Goal: Task Accomplishment & Management: Manage account settings

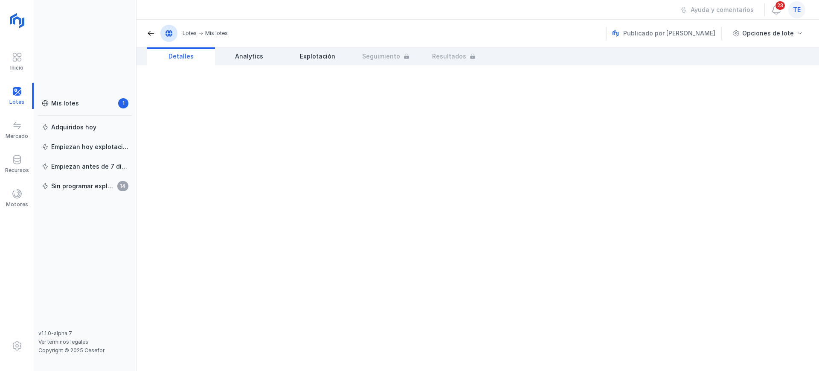
click at [409, 16] on div "te" at bounding box center [796, 9] width 17 height 17
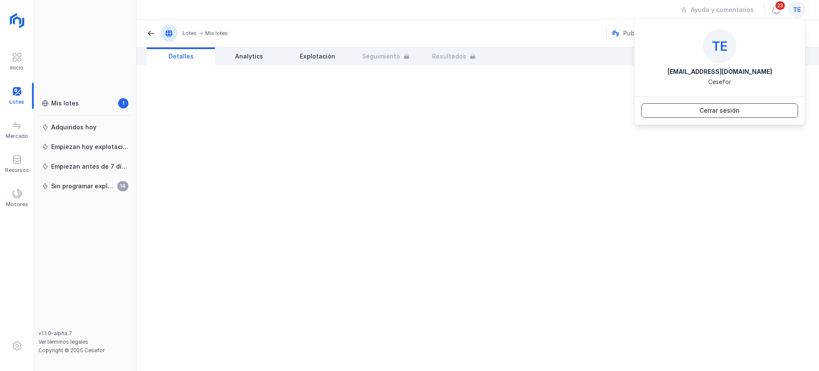
click at [409, 105] on button "Cerrar sesión" at bounding box center [719, 110] width 157 height 15
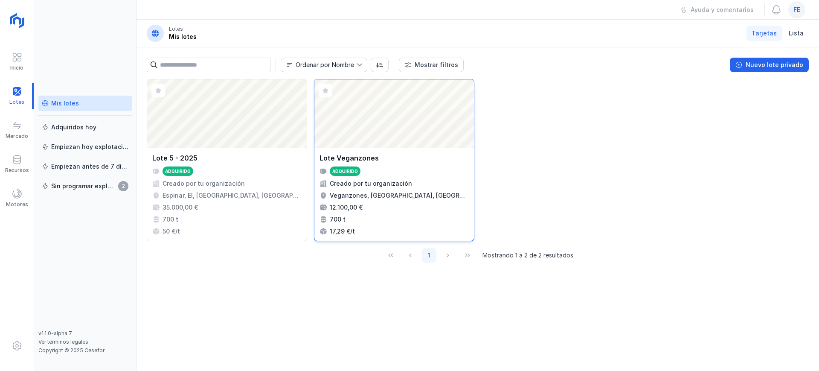
click at [415, 131] on div "Abrir lote" at bounding box center [394, 113] width 160 height 68
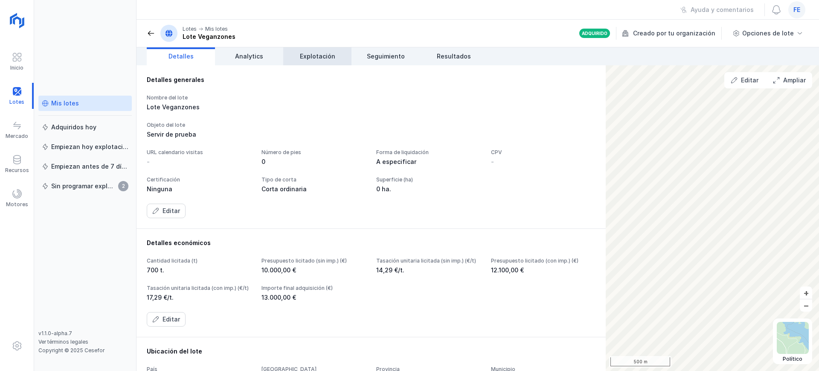
click at [309, 59] on span "Explotación" at bounding box center [317, 56] width 35 height 9
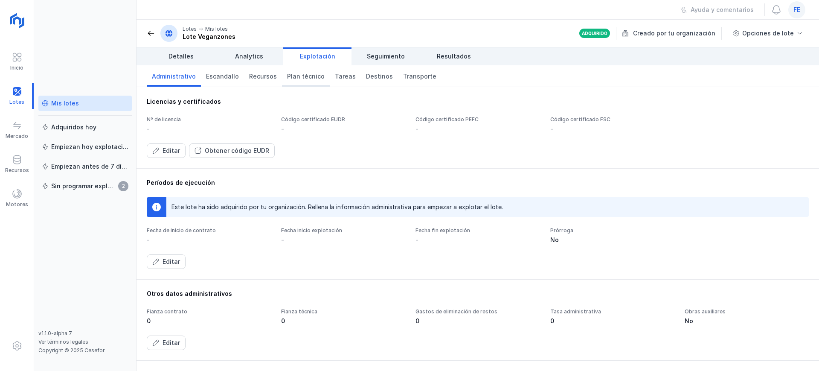
click at [296, 75] on span "Plan técnico" at bounding box center [306, 76] width 38 height 9
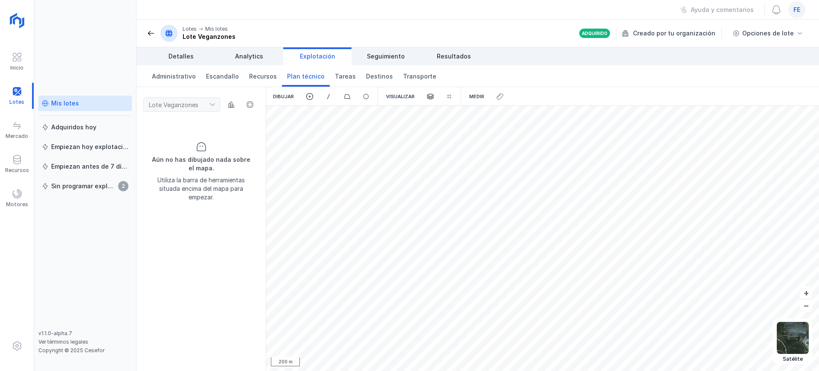
click at [148, 37] on span at bounding box center [151, 33] width 9 height 9
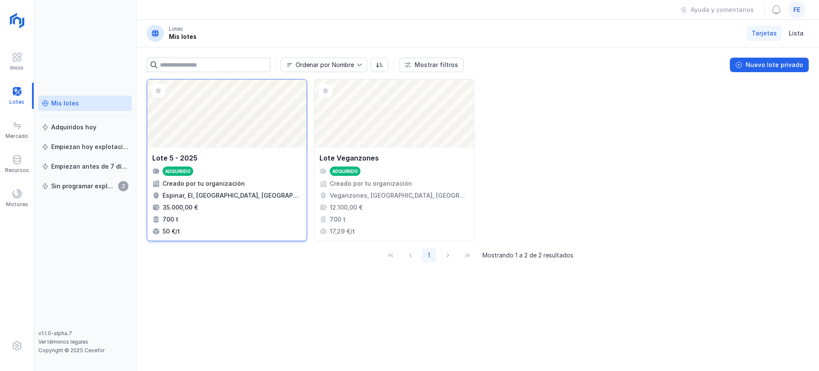
click at [179, 118] on div "Abrir lote" at bounding box center [227, 113] width 160 height 68
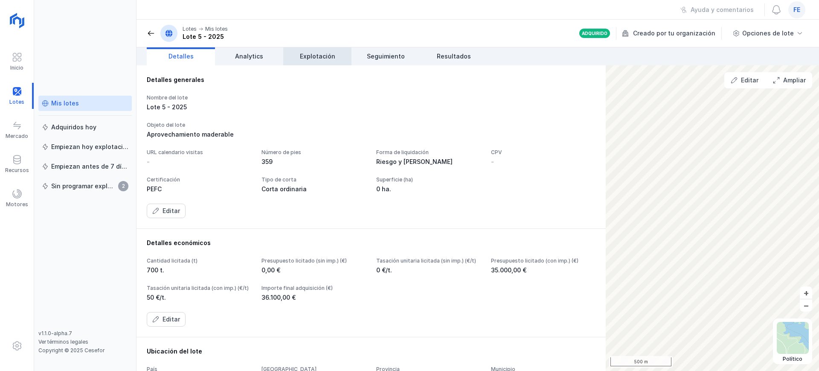
click at [316, 55] on span "Explotación" at bounding box center [317, 56] width 35 height 9
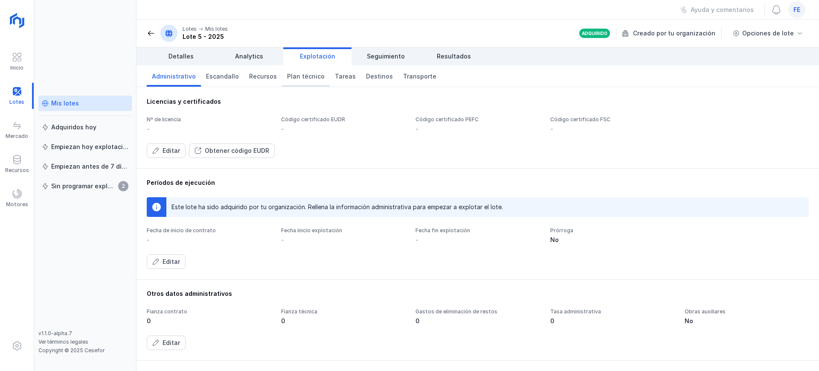
click at [302, 72] on span "Plan técnico" at bounding box center [306, 76] width 38 height 9
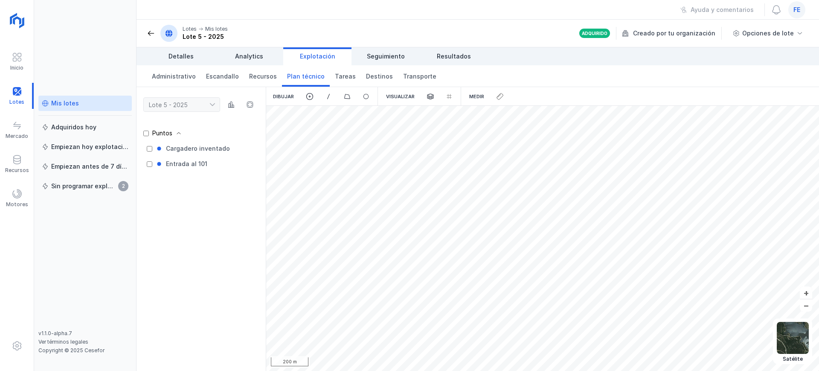
click at [146, 37] on header "Lotes Mis lotes Lote 5 - 2025 Adquirido Creado por tu organización Opciones de …" at bounding box center [477, 34] width 682 height 28
click at [20, 96] on div at bounding box center [17, 96] width 34 height 26
click at [20, 155] on span at bounding box center [17, 159] width 10 height 10
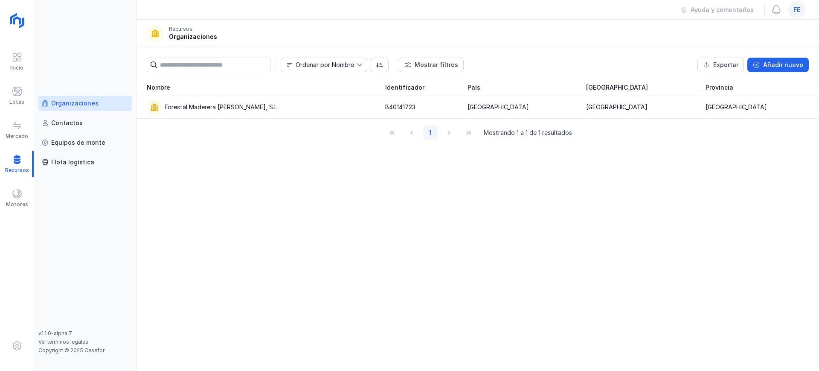
click at [64, 104] on div "Organizaciones" at bounding box center [74, 103] width 47 height 9
click at [221, 113] on div "Forestal Maderera Luis Cuesta, S.L." at bounding box center [261, 106] width 228 height 15
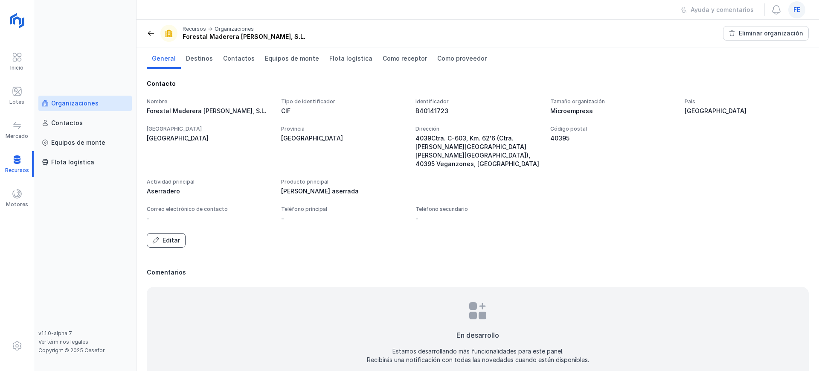
click at [172, 236] on div "Editar" at bounding box center [171, 240] width 17 height 9
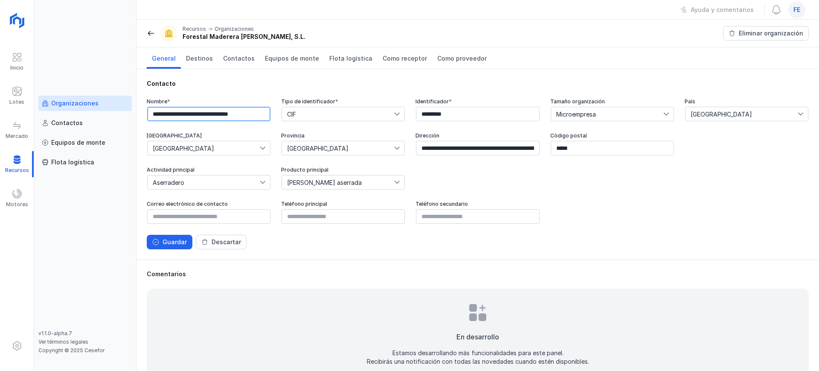
drag, startPoint x: 238, startPoint y: 115, endPoint x: 144, endPoint y: 116, distance: 94.3
click at [144, 116] on div "**********" at bounding box center [477, 164] width 682 height 190
paste input "**********"
type input "**********"
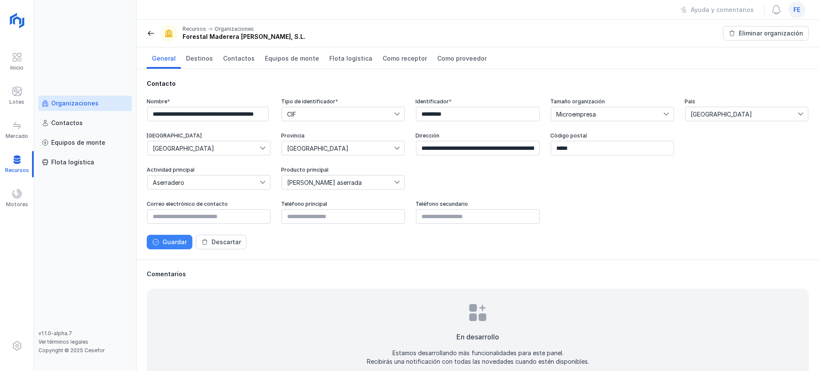
scroll to position [0, 0]
click at [167, 241] on div "Guardar" at bounding box center [175, 242] width 24 height 9
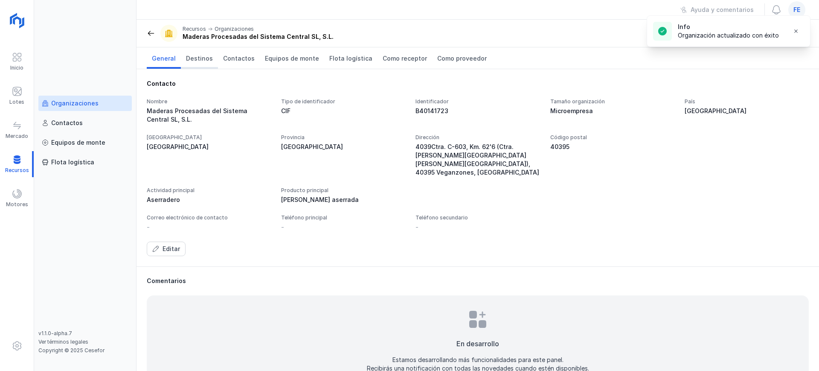
click at [194, 57] on span "Destinos" at bounding box center [199, 58] width 27 height 9
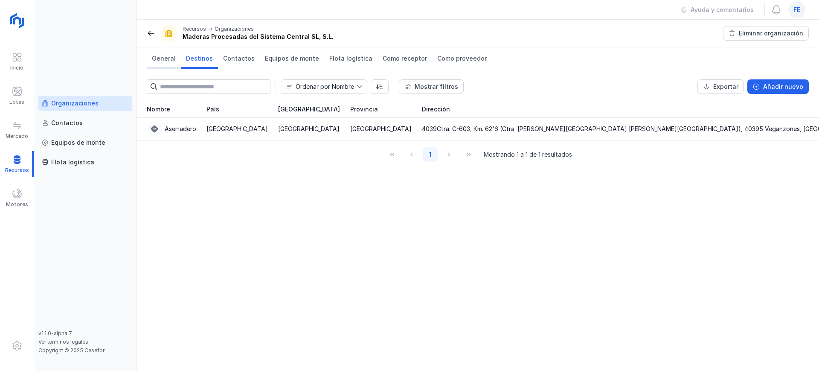
click at [165, 59] on span "General" at bounding box center [164, 58] width 24 height 9
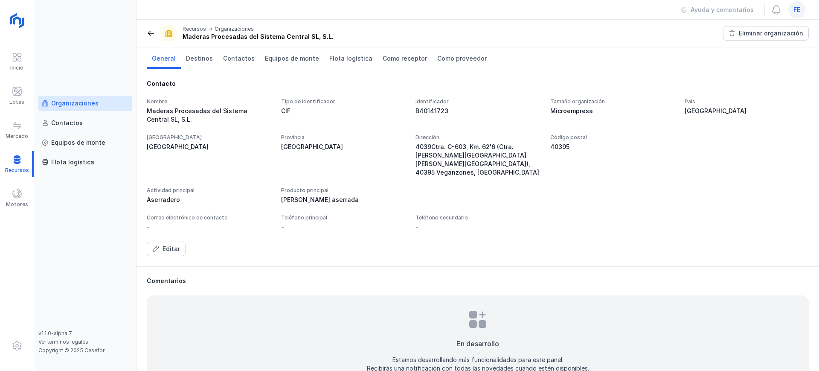
click at [82, 60] on div "Organizaciones Contactos Equipos de monte Flota logística v1.1.0-alpha.7 Ver té…" at bounding box center [85, 185] width 102 height 371
click at [52, 101] on div "Organizaciones" at bounding box center [74, 103] width 47 height 9
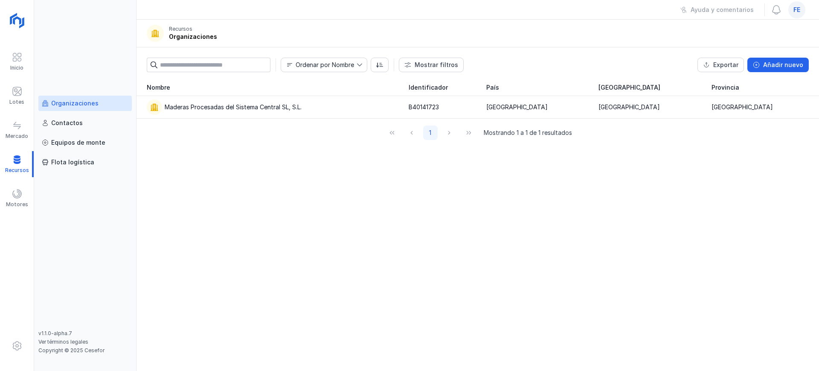
click at [799, 13] on span "fe" at bounding box center [796, 10] width 7 height 9
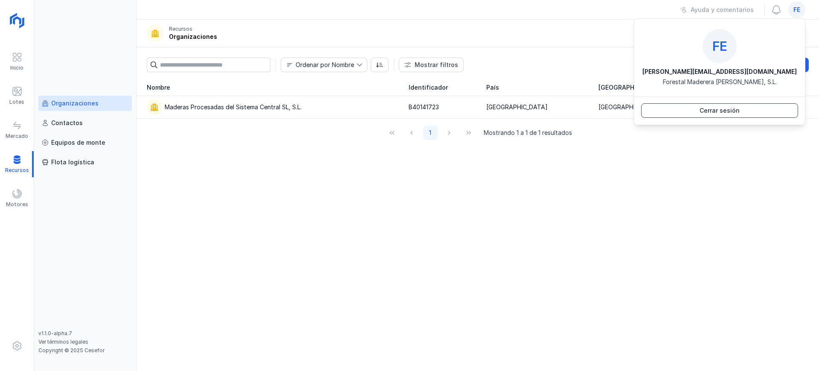
click at [676, 115] on button "Cerrar sesión" at bounding box center [719, 110] width 157 height 15
